Goal: Task Accomplishment & Management: Manage account settings

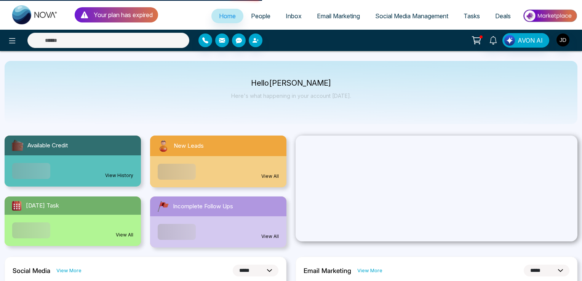
select select "***"
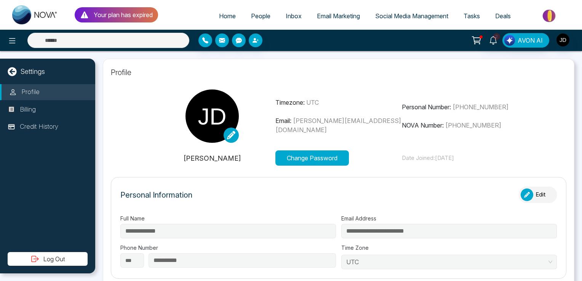
type input "**********"
click at [560, 36] on img "button" at bounding box center [562, 40] width 13 height 13
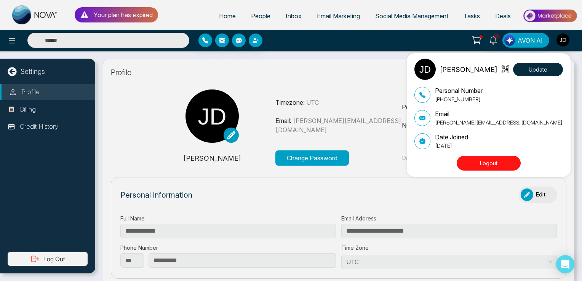
click at [483, 161] on button "Logout" at bounding box center [489, 163] width 64 height 15
